Goal: Transaction & Acquisition: Purchase product/service

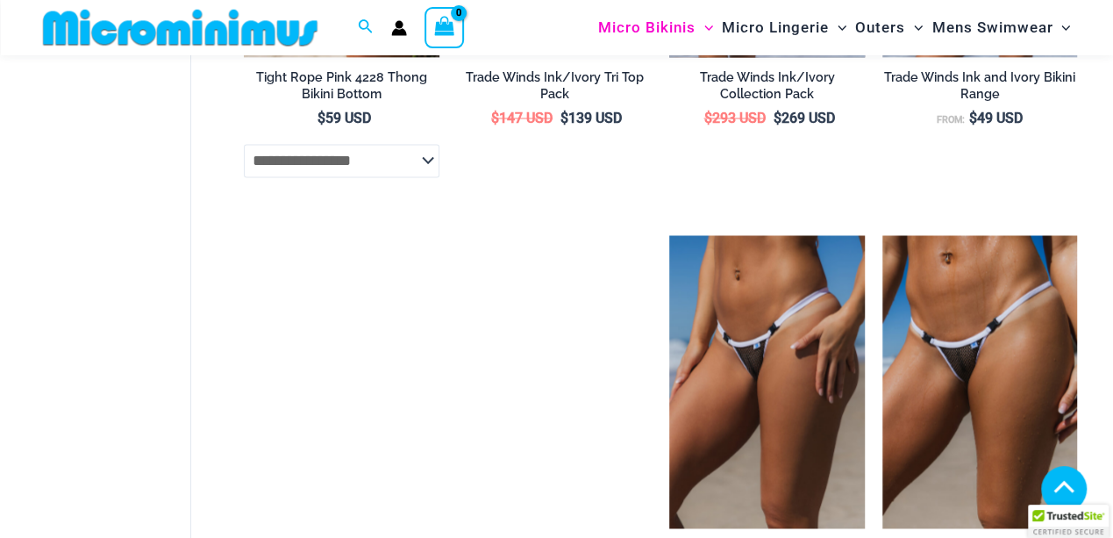
scroll to position [1446, 0]
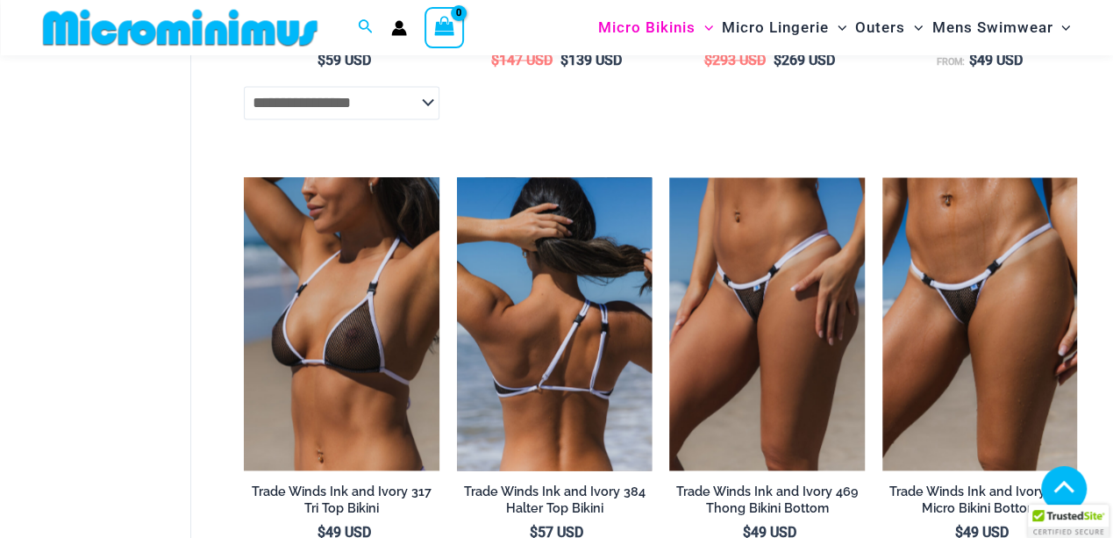
click at [576, 377] on img at bounding box center [554, 323] width 195 height 293
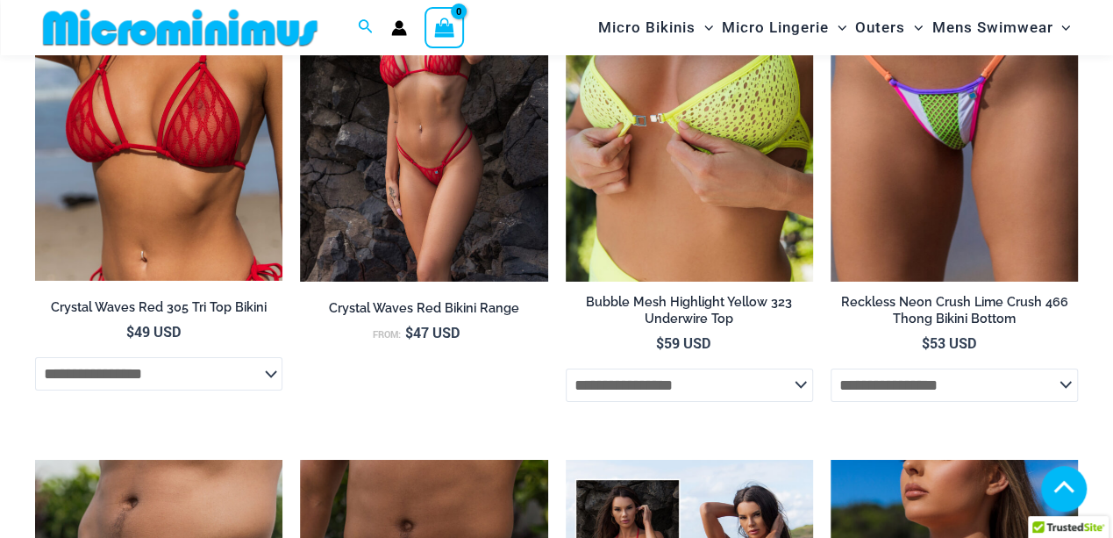
scroll to position [3025, 0]
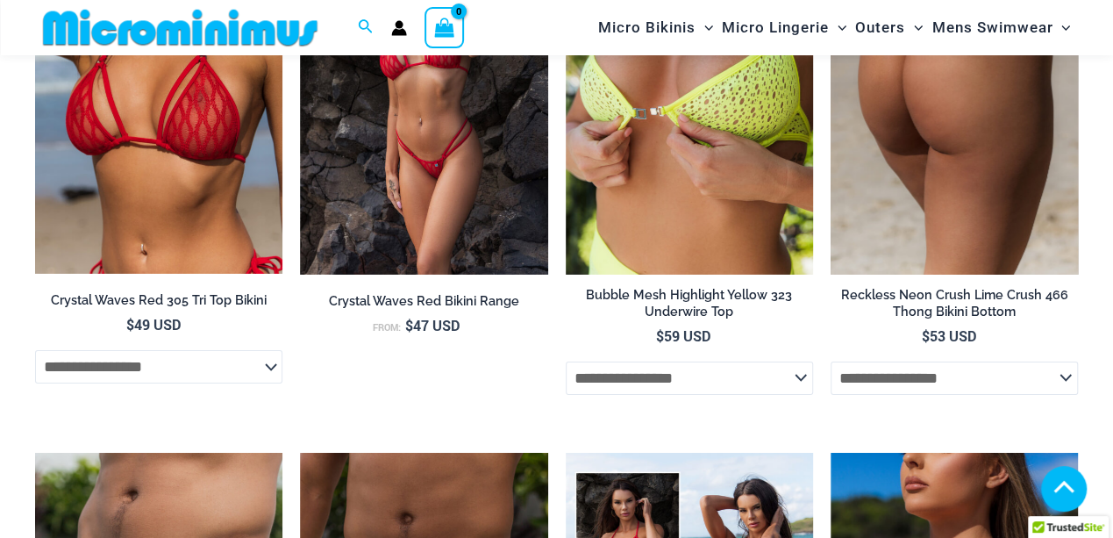
click at [918, 168] on img at bounding box center [954, 88] width 247 height 371
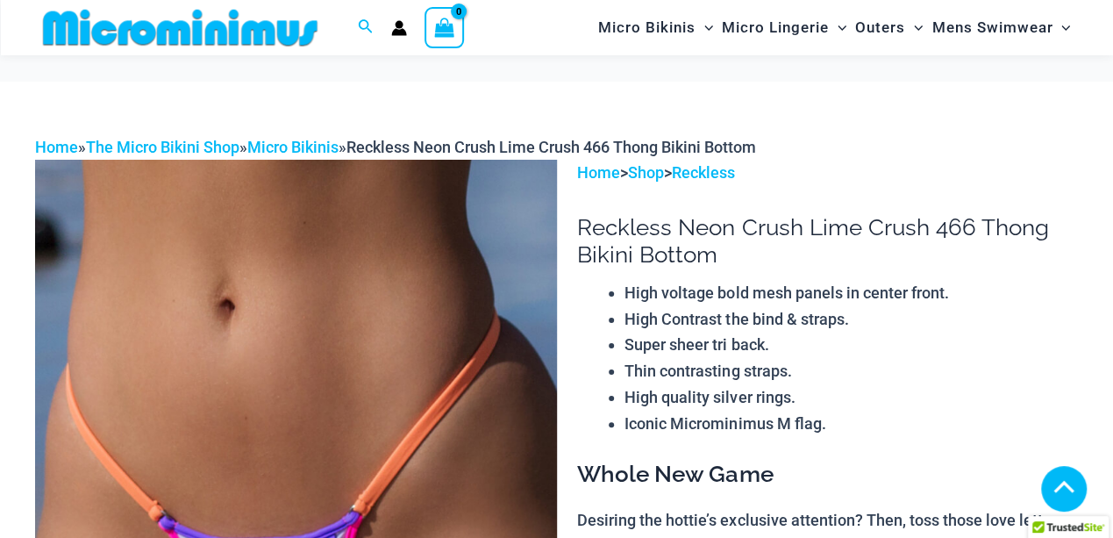
scroll to position [292, 0]
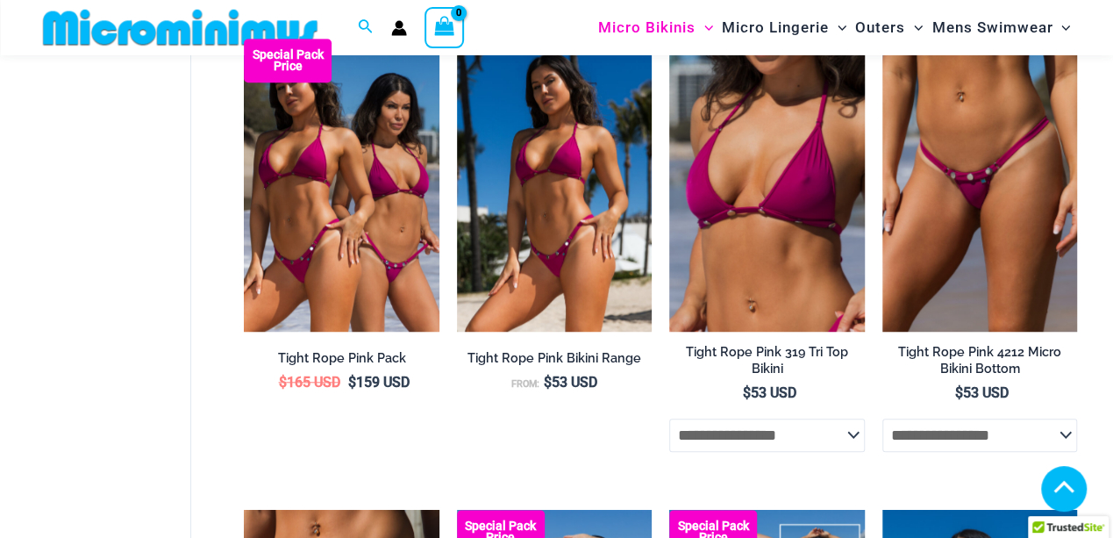
scroll to position [639, 0]
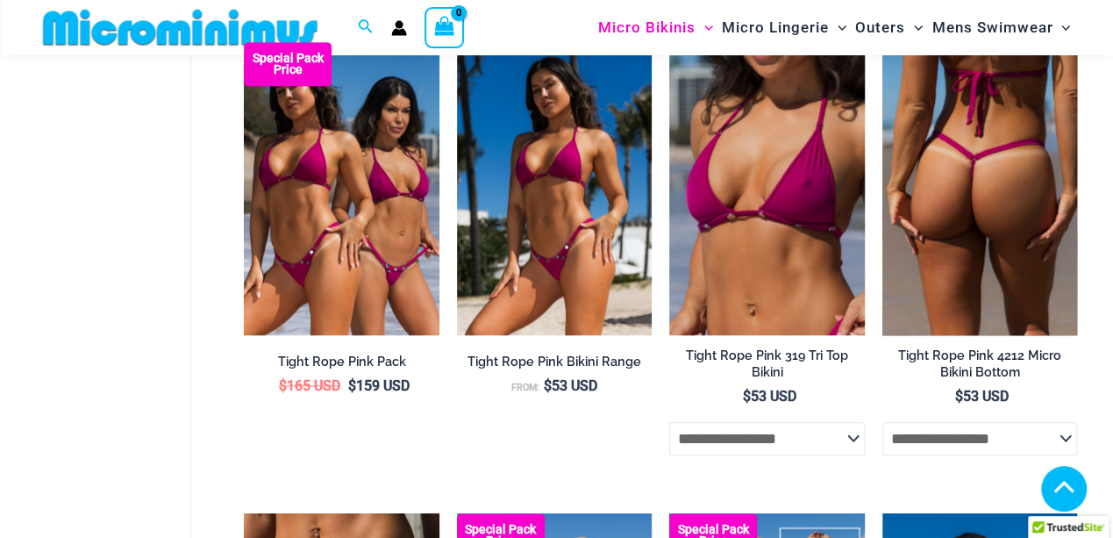
click at [923, 202] on img at bounding box center [980, 188] width 195 height 293
